Goal: Task Accomplishment & Management: Use online tool/utility

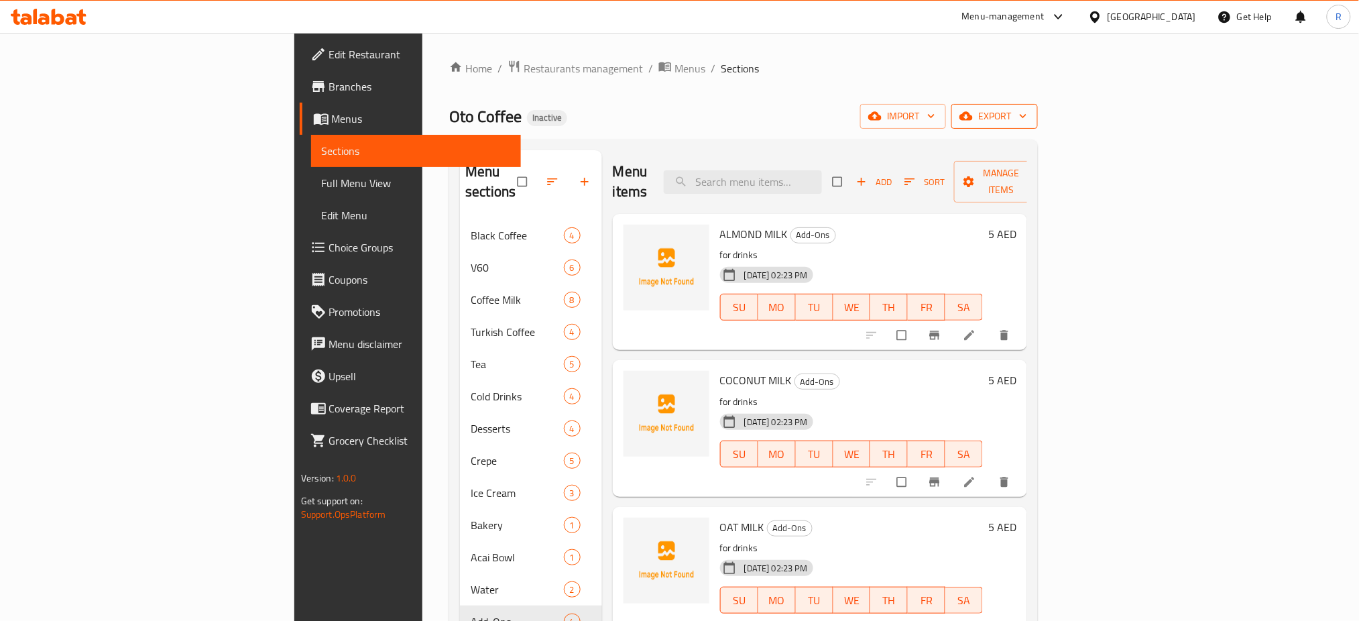
click at [1027, 111] on span "export" at bounding box center [994, 116] width 65 height 17
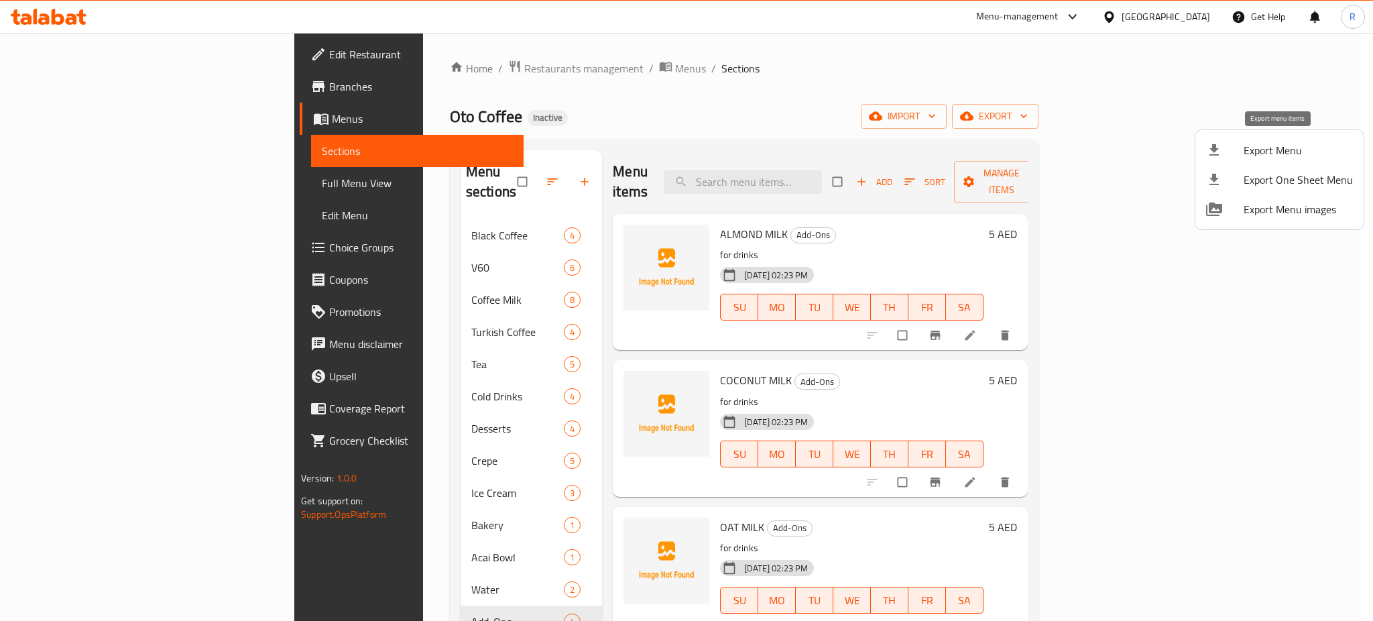
click at [1259, 157] on span "Export Menu" at bounding box center [1298, 150] width 109 height 16
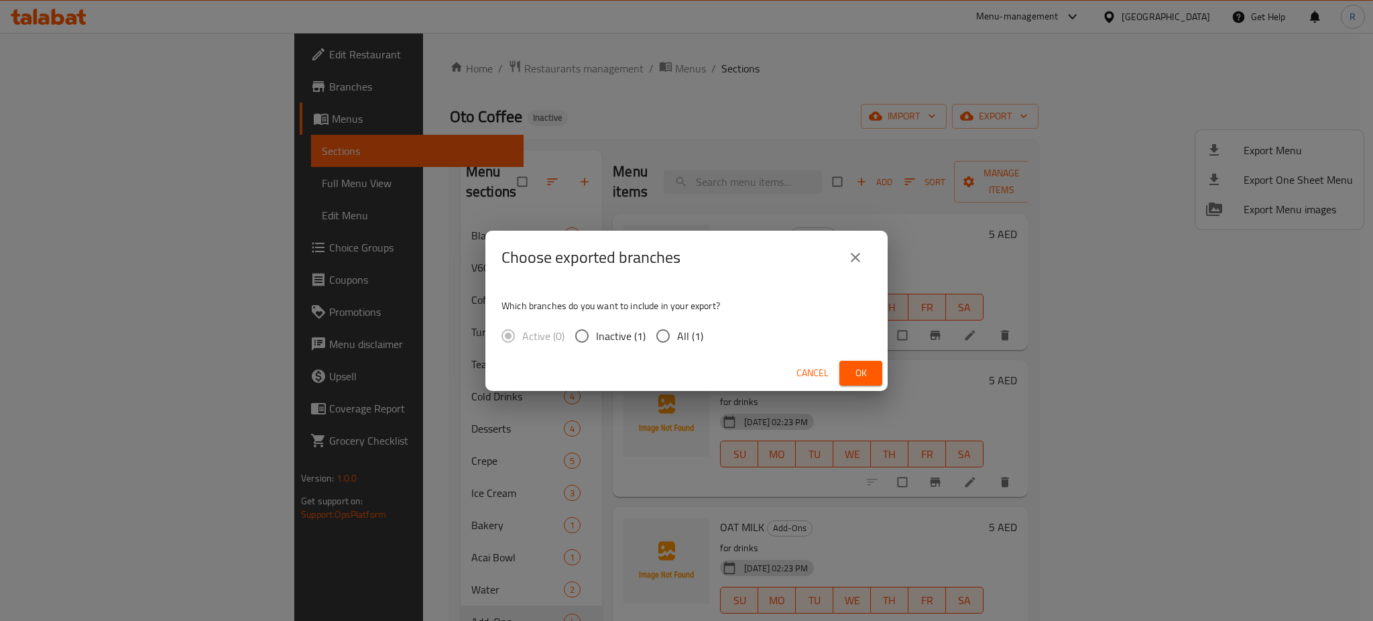
click at [668, 340] on input "All (1)" at bounding box center [663, 336] width 28 height 28
radio input "true"
click at [865, 377] on span "Ok" at bounding box center [860, 373] width 21 height 17
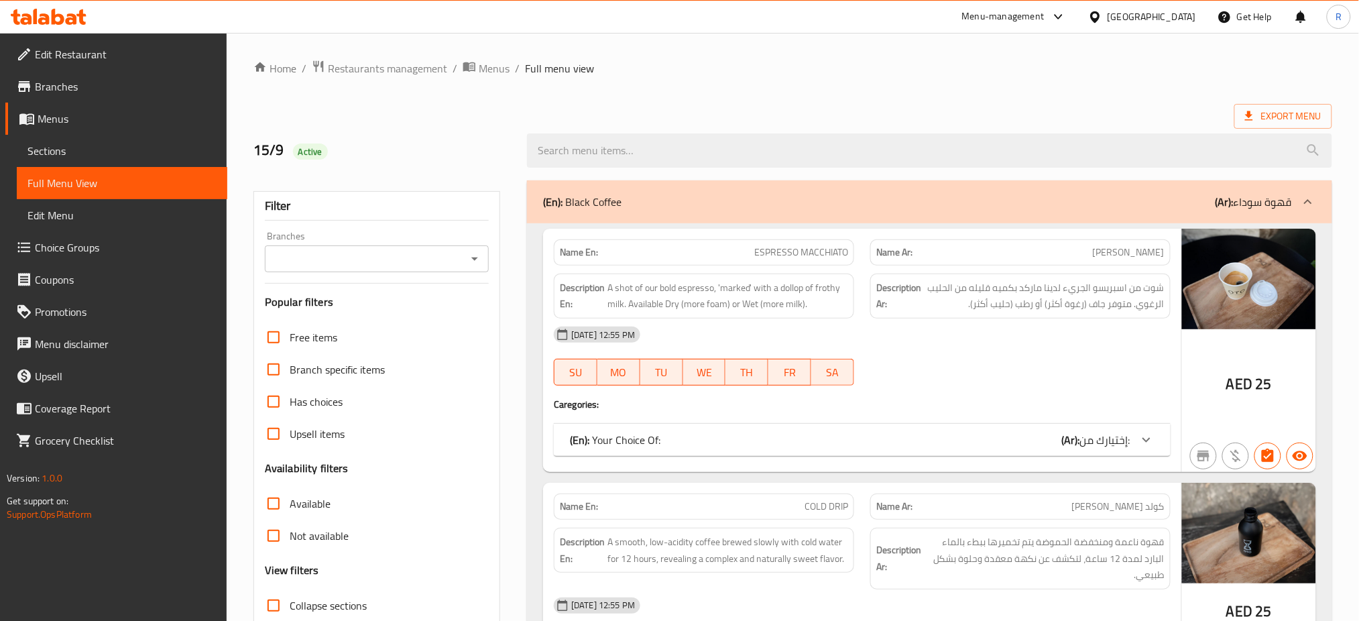
scroll to position [178, 0]
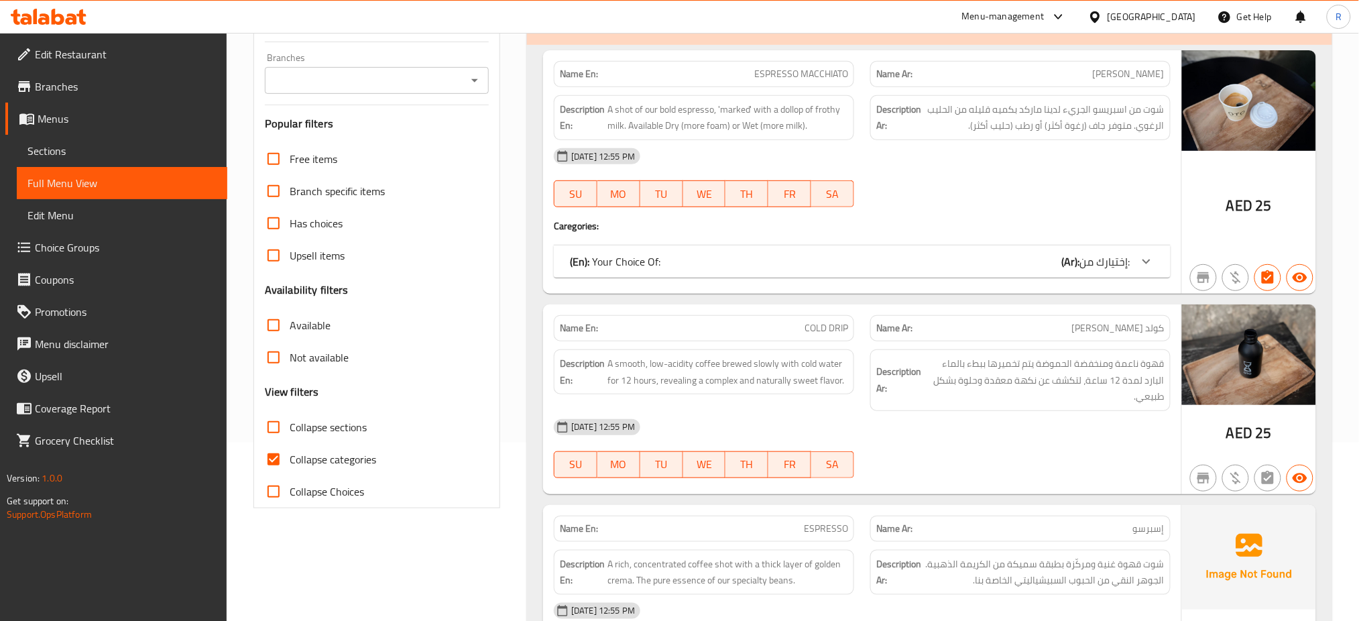
click at [327, 458] on span "Collapse categories" at bounding box center [333, 459] width 86 height 16
click at [290, 458] on input "Collapse categories" at bounding box center [273, 459] width 32 height 32
checkbox input "false"
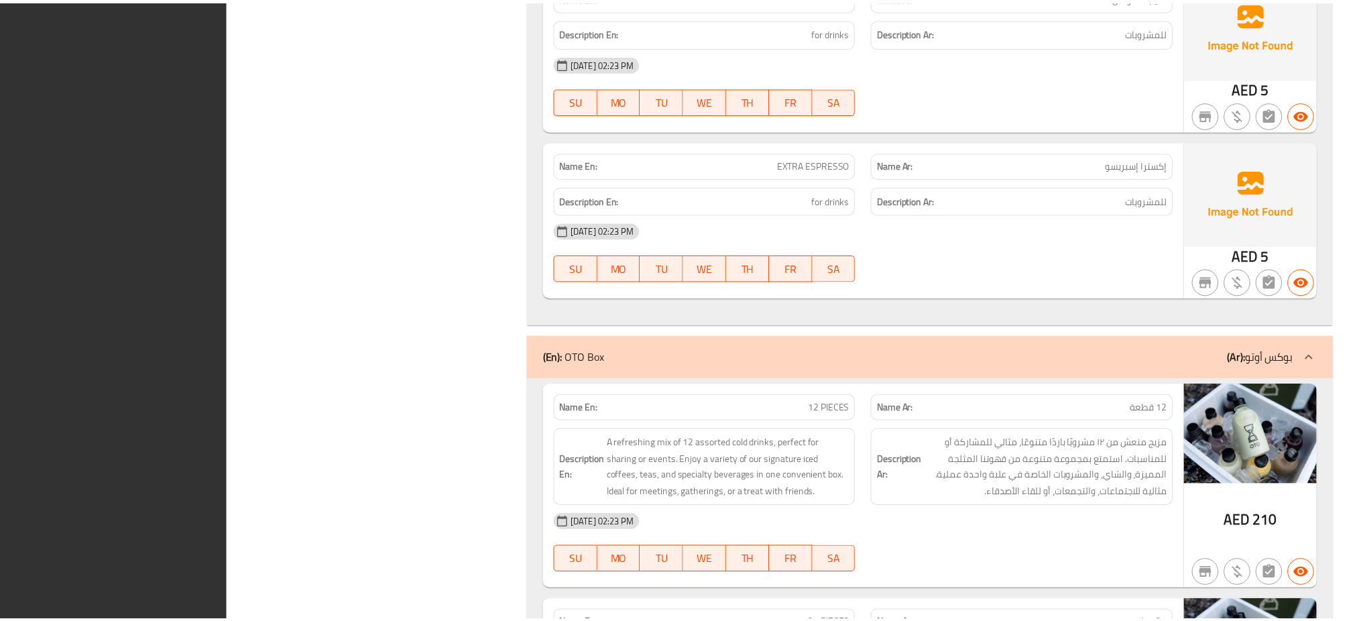
scroll to position [11866, 0]
